Goal: Task Accomplishment & Management: Manage account settings

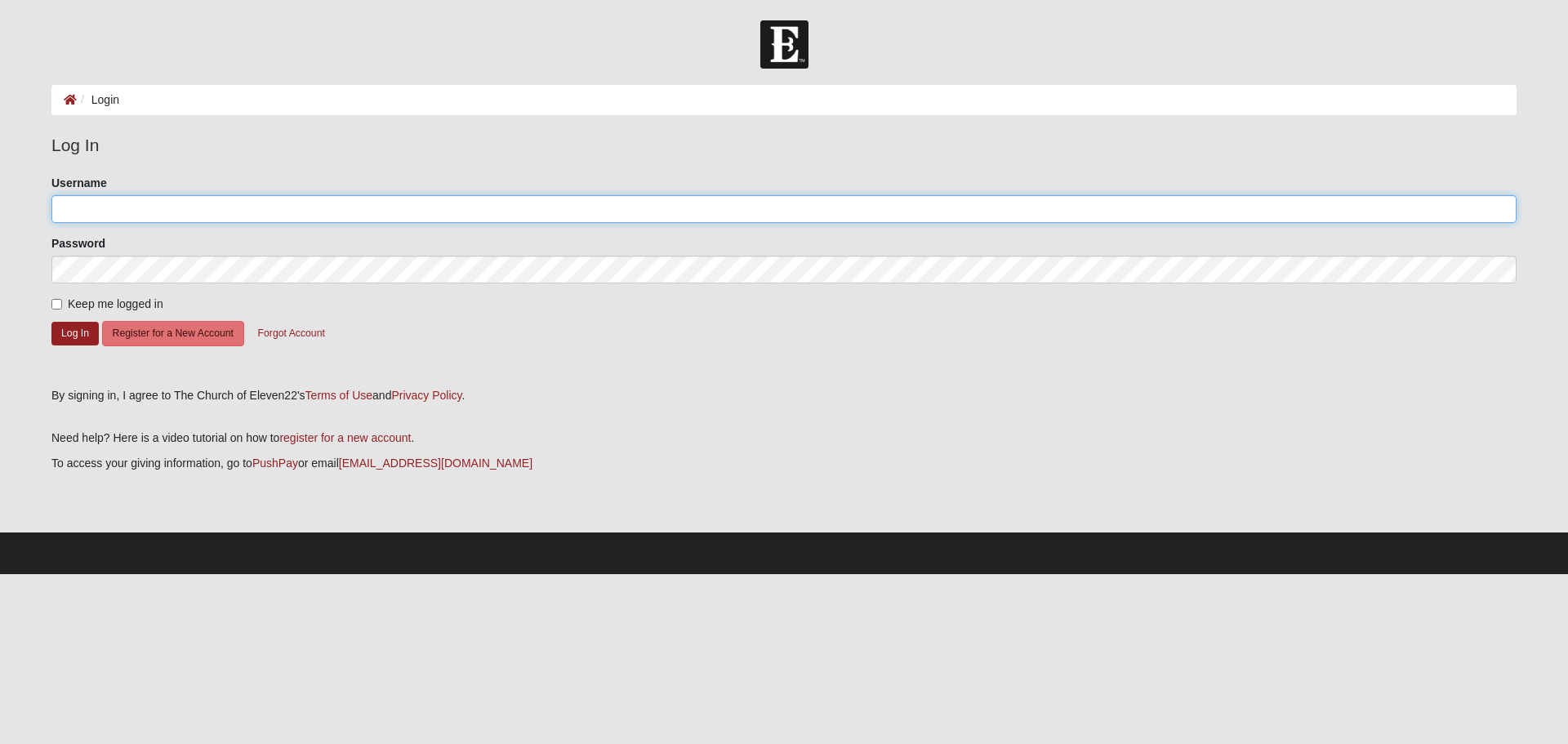
click at [111, 201] on input "Username" at bounding box center [784, 209] width 1465 height 28
type input "[EMAIL_ADDRESS][DOMAIN_NAME]"
click at [65, 333] on button "Log In" at bounding box center [75, 333] width 48 height 23
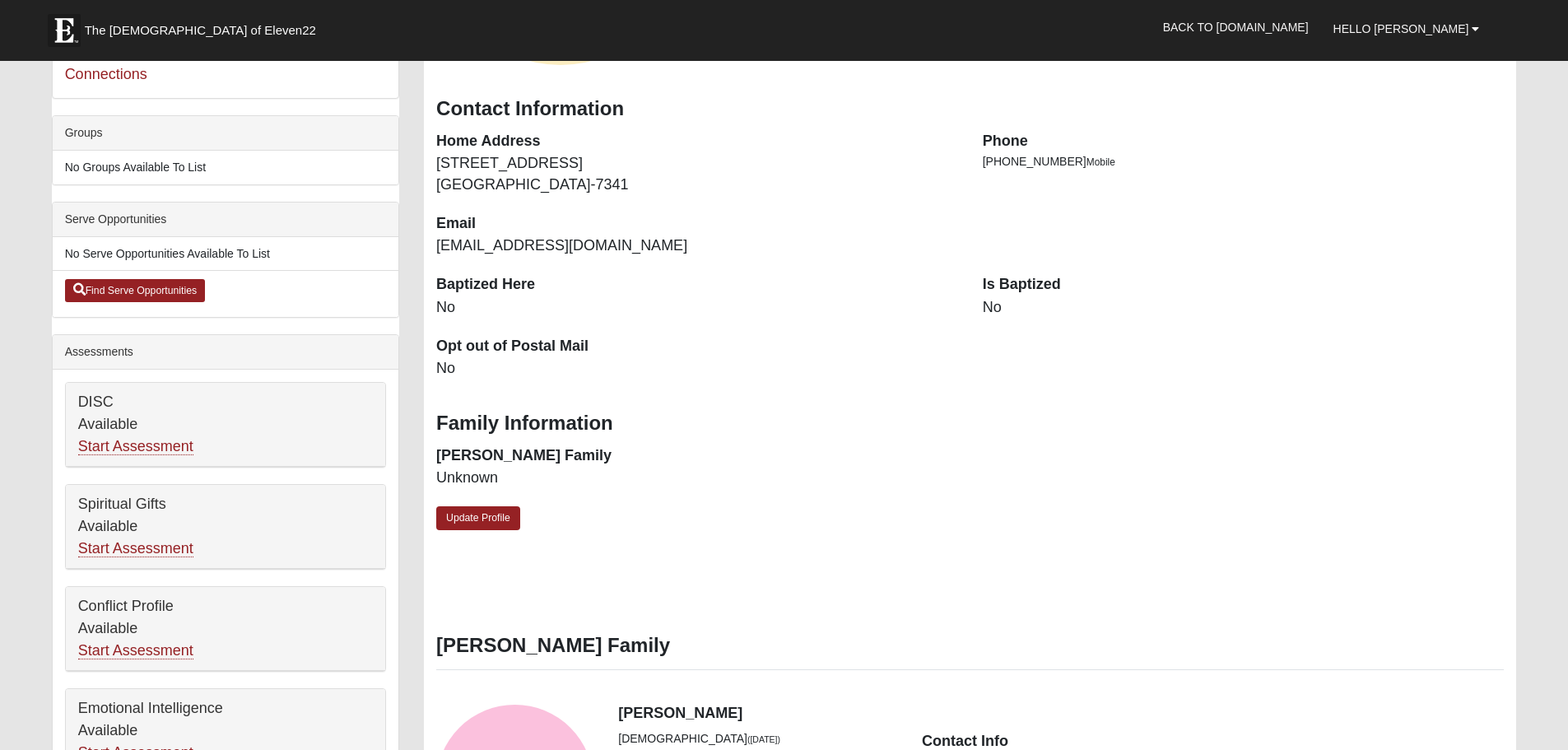
scroll to position [287, 0]
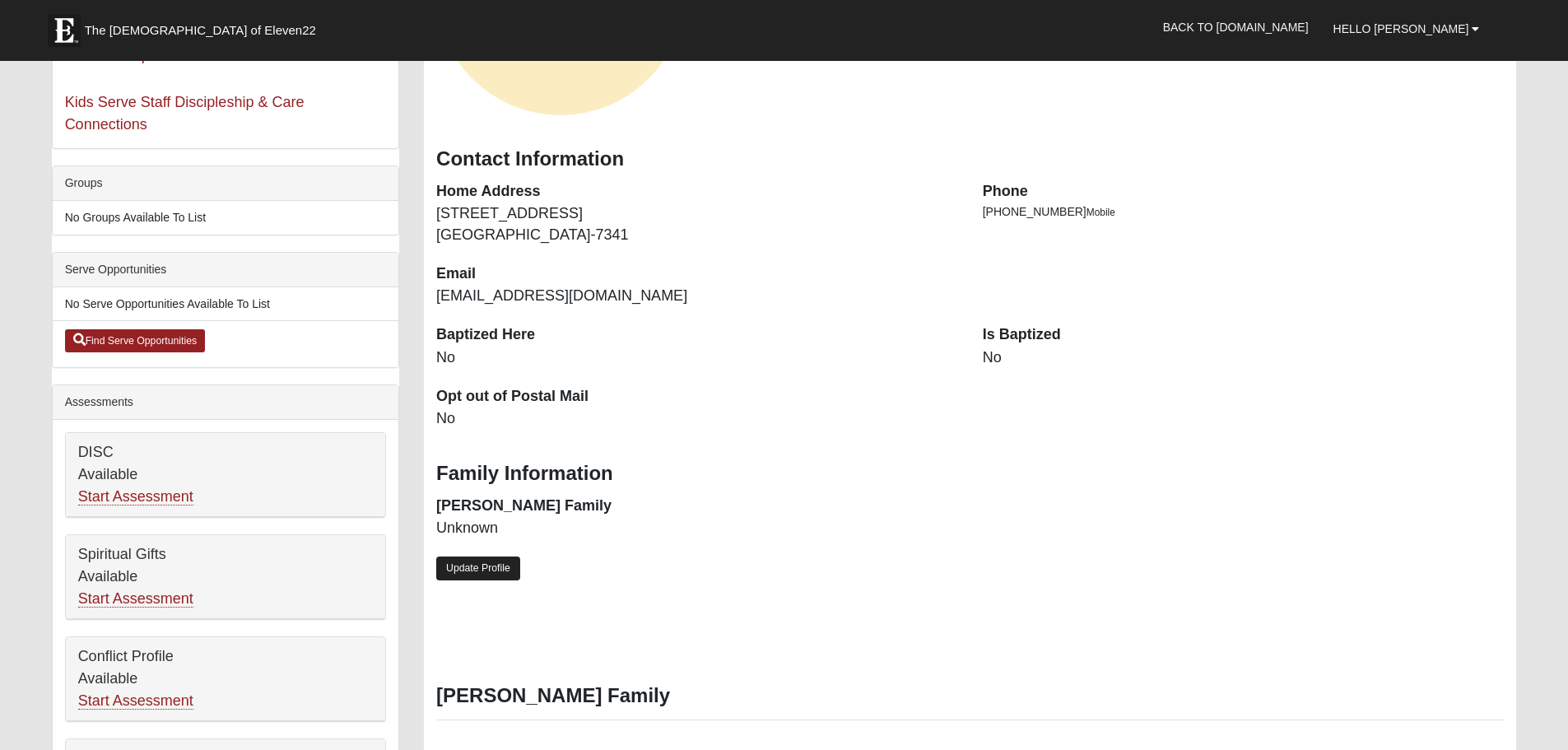
click at [473, 562] on link "Update Profile" at bounding box center [477, 568] width 84 height 23
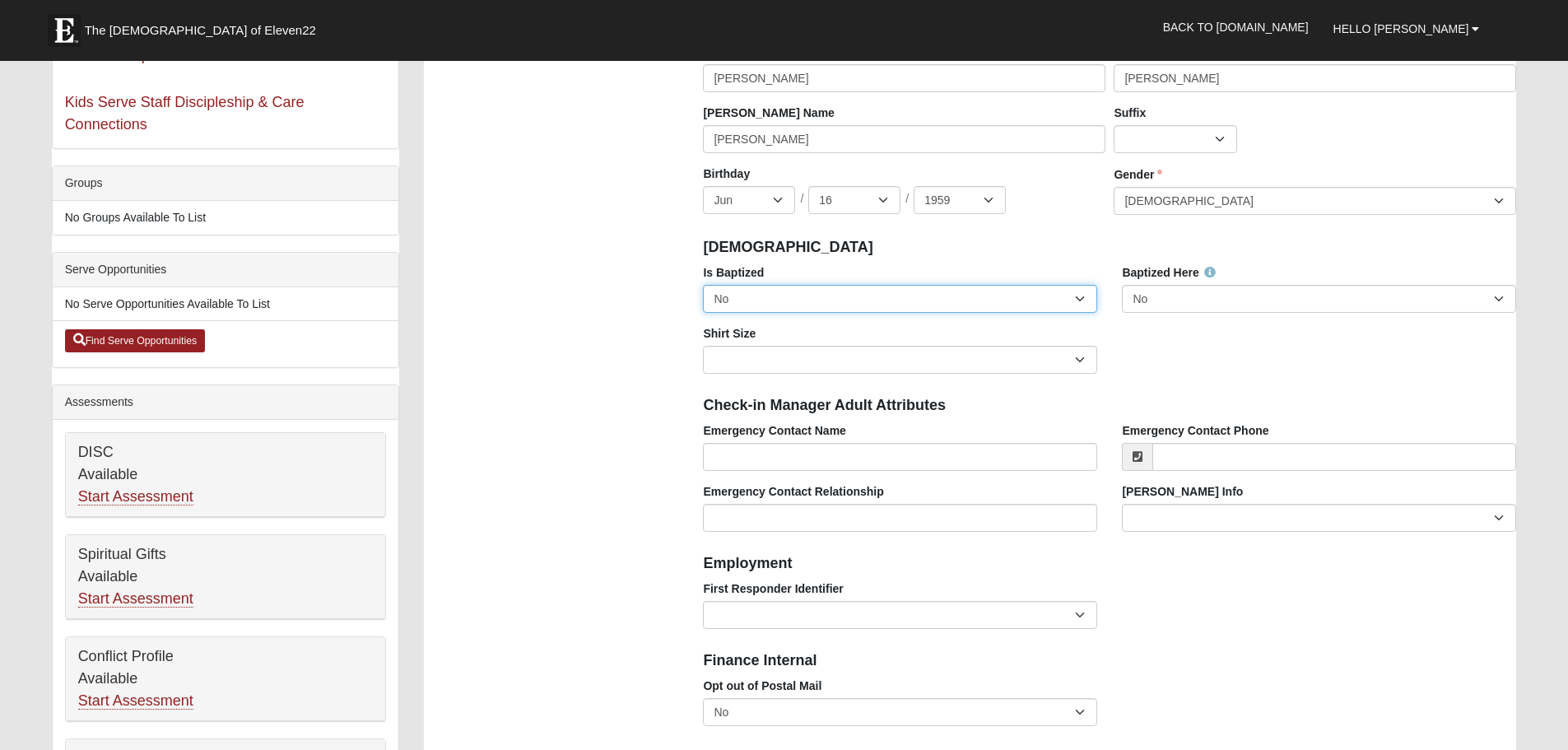
click at [1077, 299] on select "No Yes" at bounding box center [900, 299] width 395 height 28
select select "True"
click at [703, 285] on select "No Yes" at bounding box center [900, 299] width 395 height 28
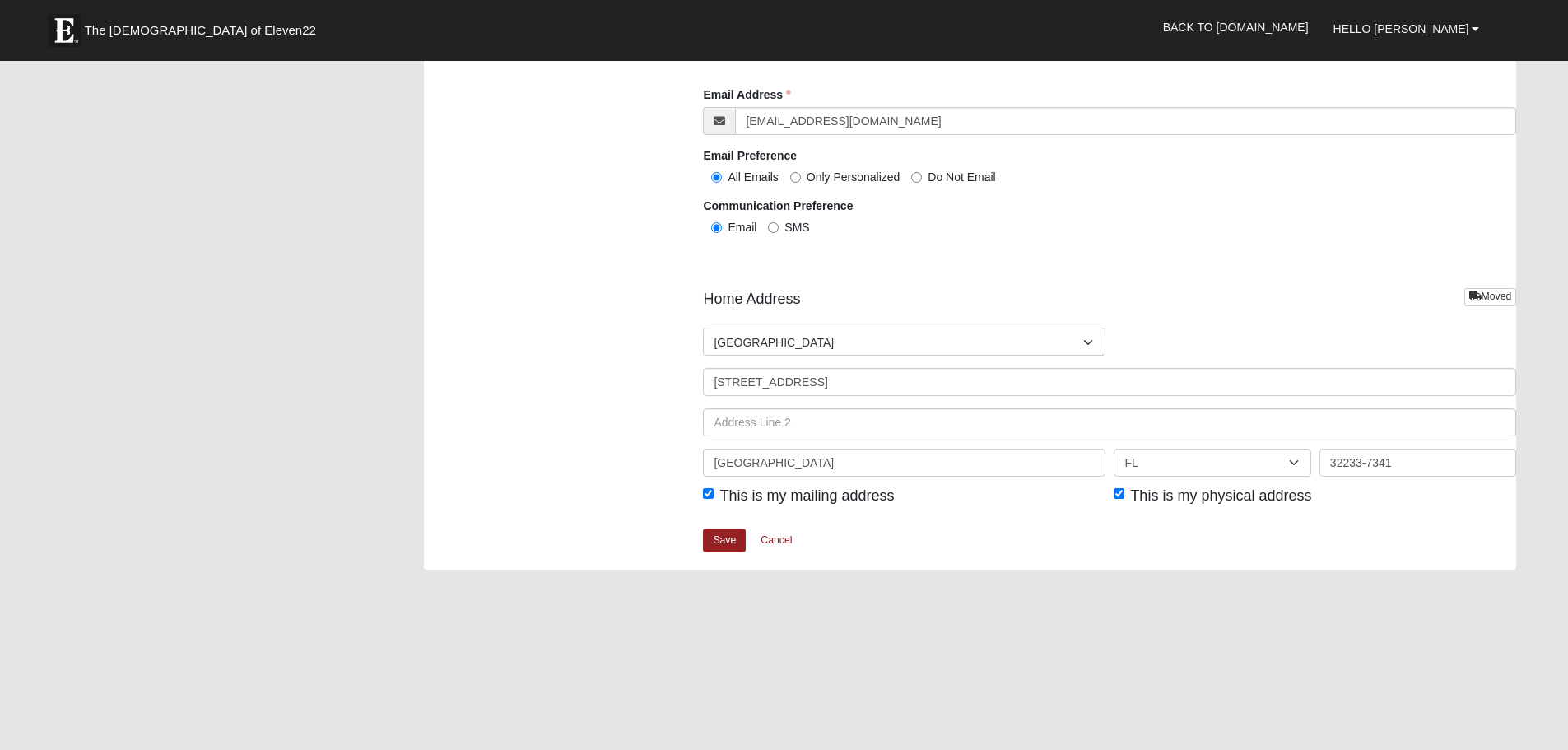
scroll to position [1810, 0]
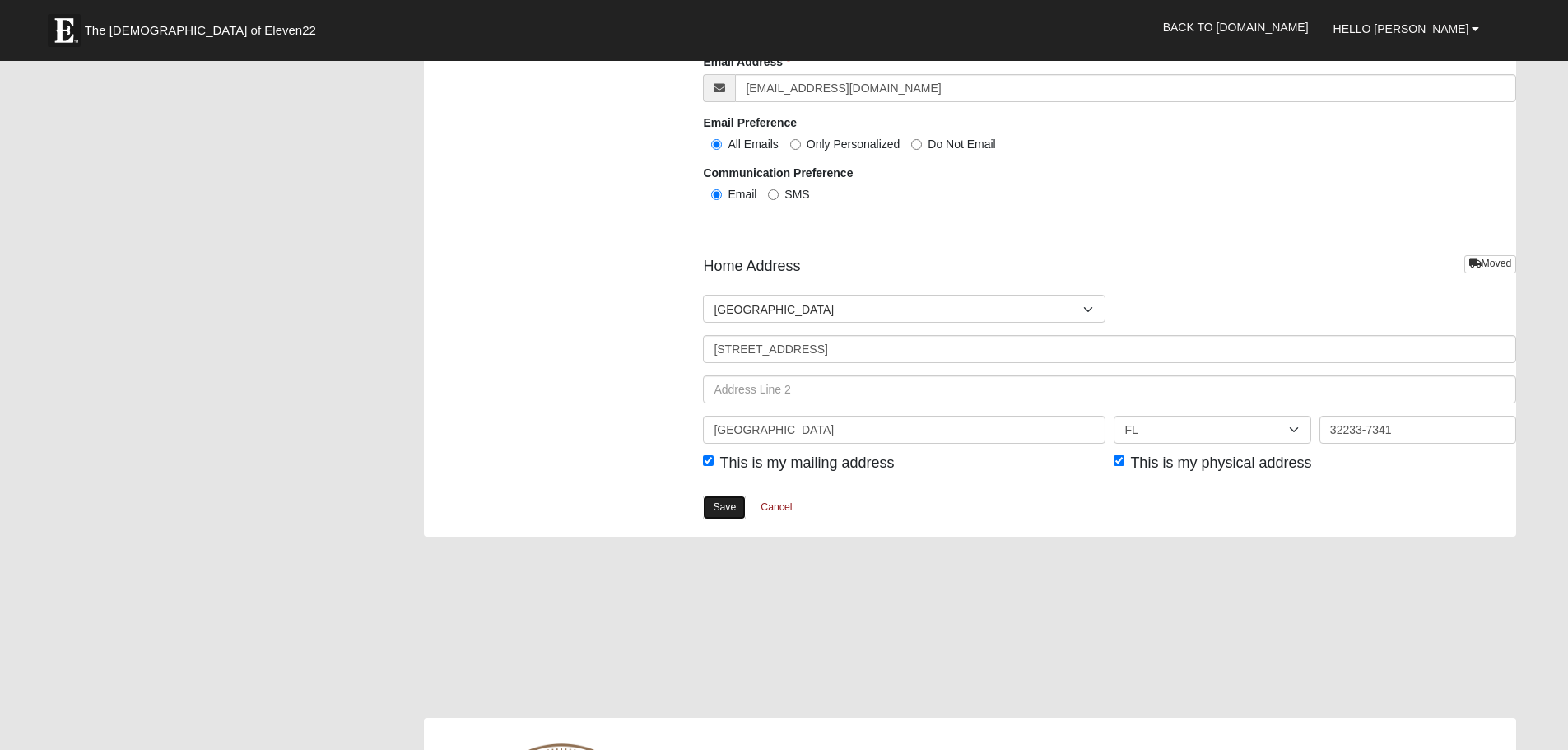
click at [722, 507] on link "Save" at bounding box center [724, 507] width 43 height 23
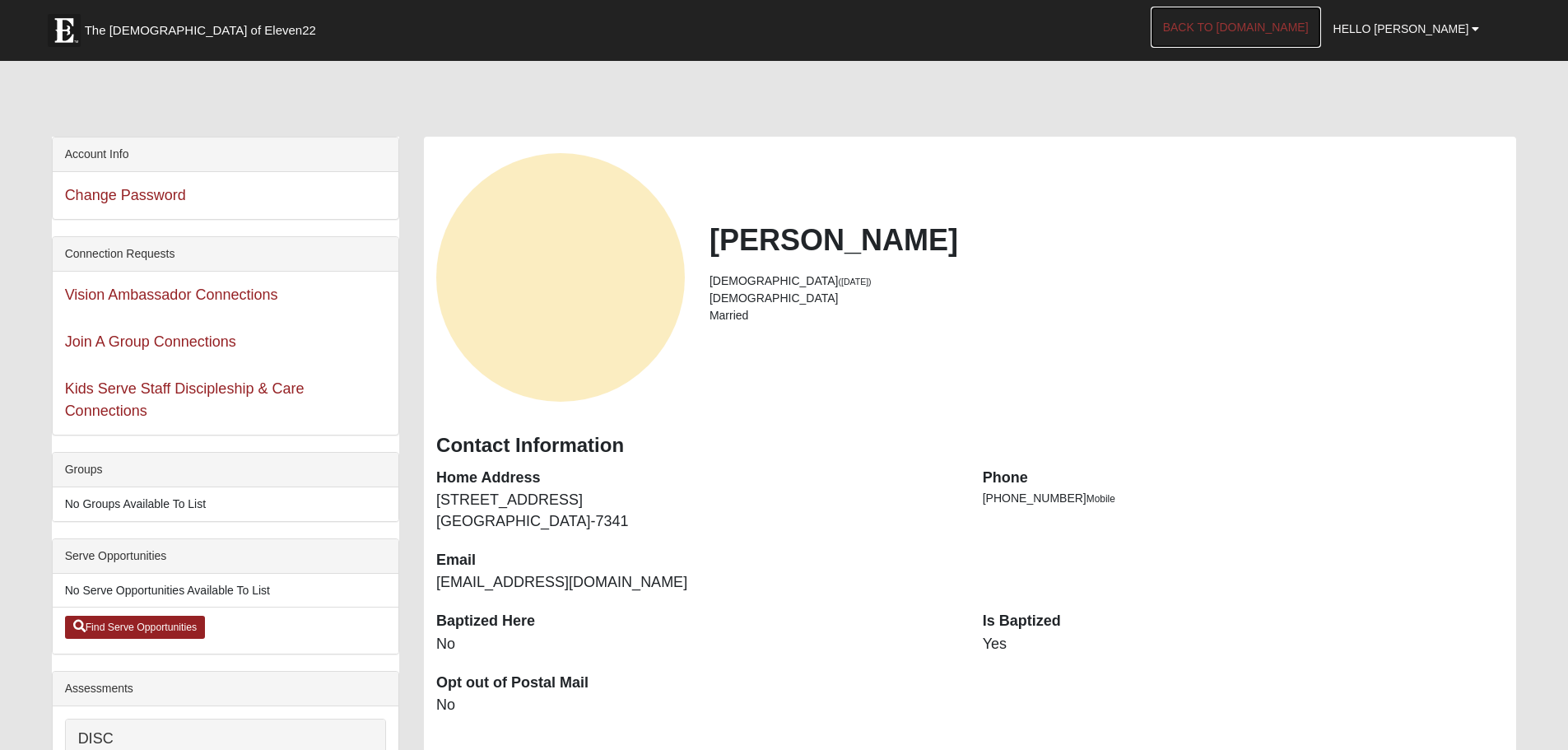
click at [1321, 29] on link "Back to [DOMAIN_NAME]" at bounding box center [1235, 27] width 170 height 41
